Goal: Check status: Check status

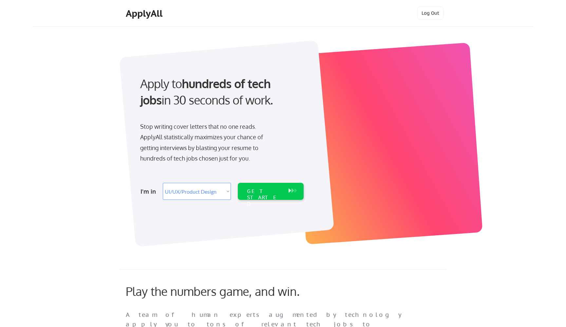
select select ""design""
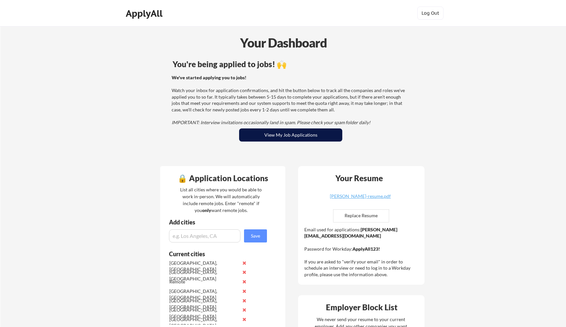
click at [281, 138] on button "View My Job Applications" at bounding box center [290, 134] width 103 height 13
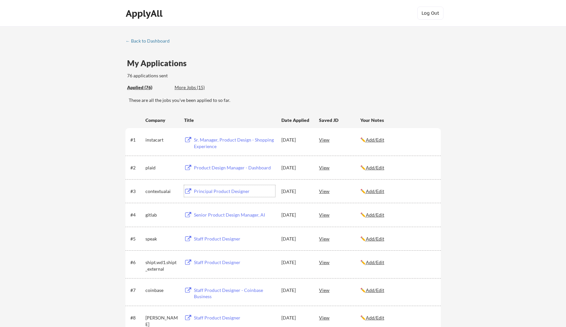
click at [234, 192] on div "Principal Product Designer" at bounding box center [234, 191] width 81 height 7
